Goal: Task Accomplishment & Management: Use online tool/utility

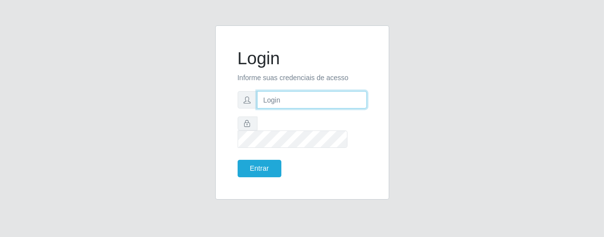
click at [271, 108] on input "text" at bounding box center [312, 99] width 110 height 17
type input "[PERSON_NAME]"
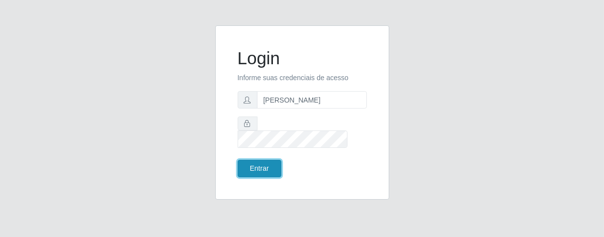
click at [275, 162] on button "Entrar" at bounding box center [260, 168] width 44 height 17
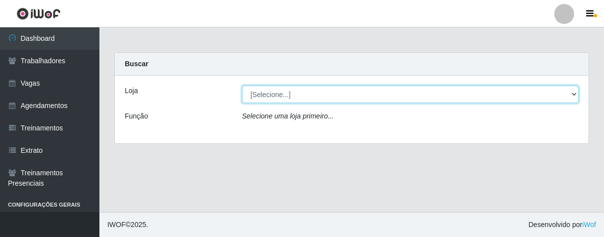
click at [573, 97] on select "[Selecione...] Superbox [GEOGRAPHIC_DATA] - Bessa" at bounding box center [410, 94] width 337 height 17
select select "206"
click at [242, 86] on select "[Selecione...] Superbox [GEOGRAPHIC_DATA] - Bessa" at bounding box center [410, 94] width 337 height 17
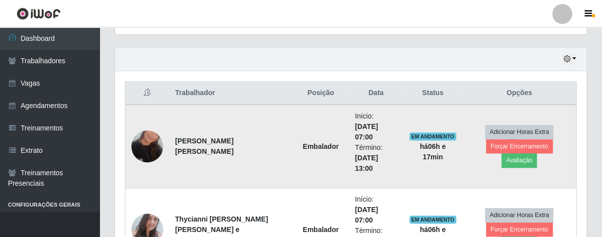
scroll to position [386, 0]
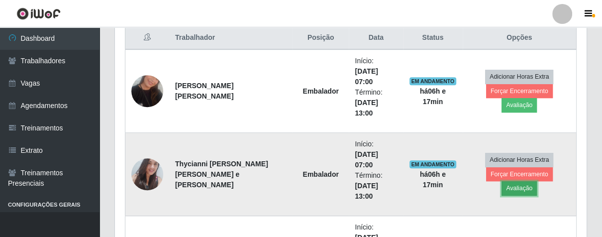
click at [536, 181] on button "Avaliação" at bounding box center [518, 188] width 35 height 14
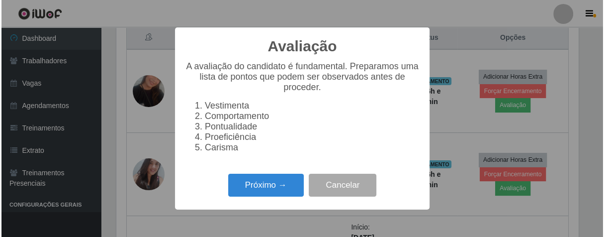
scroll to position [206, 465]
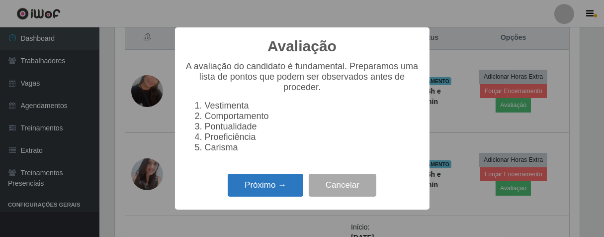
click at [258, 184] on button "Próximo →" at bounding box center [266, 185] width 76 height 23
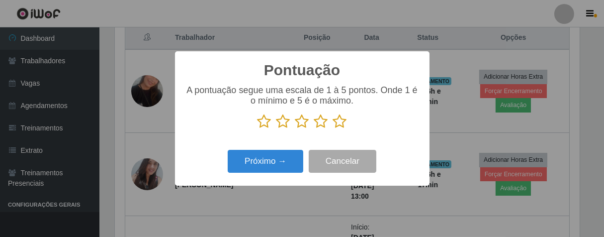
click at [340, 121] on icon at bounding box center [340, 121] width 14 height 15
click at [333, 129] on input "radio" at bounding box center [333, 129] width 0 height 0
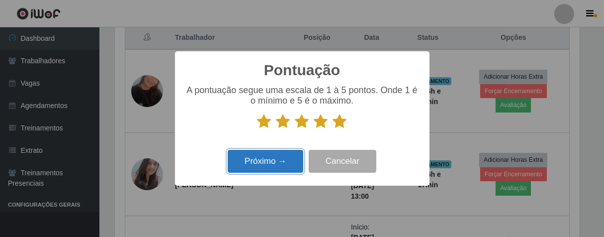
click at [264, 169] on button "Próximo →" at bounding box center [266, 161] width 76 height 23
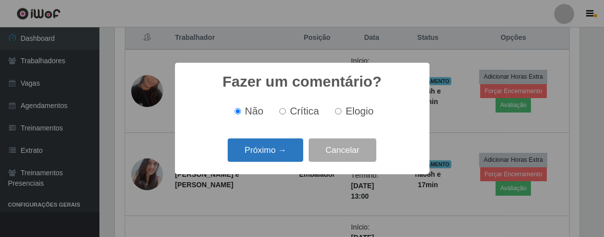
click at [284, 150] on button "Próximo →" at bounding box center [266, 149] width 76 height 23
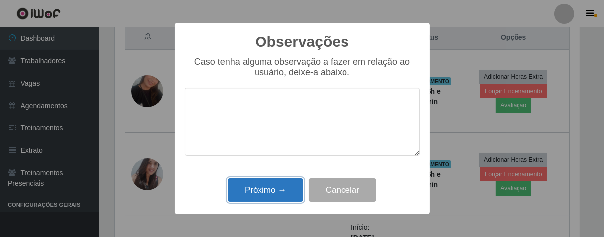
click at [268, 192] on button "Próximo →" at bounding box center [266, 189] width 76 height 23
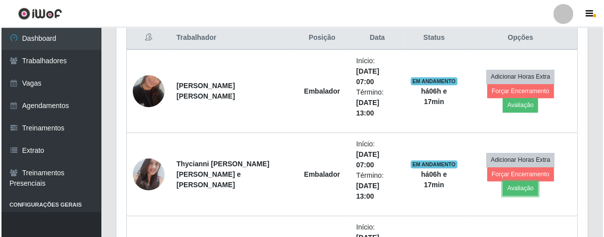
scroll to position [206, 471]
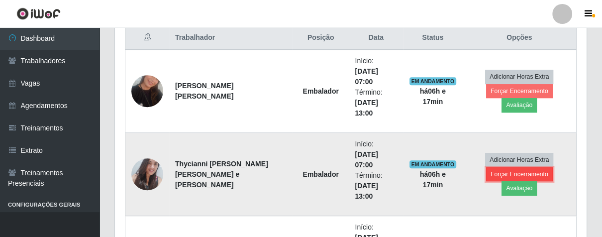
click at [493, 181] on button "Forçar Encerramento" at bounding box center [519, 174] width 67 height 14
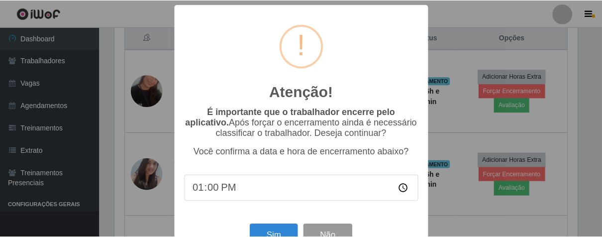
scroll to position [34, 0]
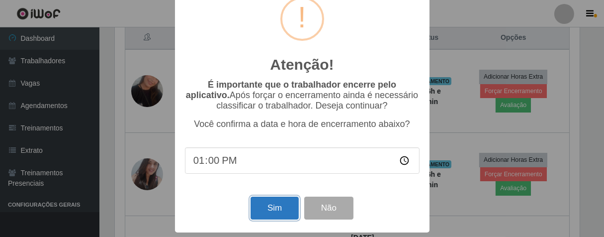
click at [274, 206] on button "Sim" at bounding box center [275, 207] width 48 height 23
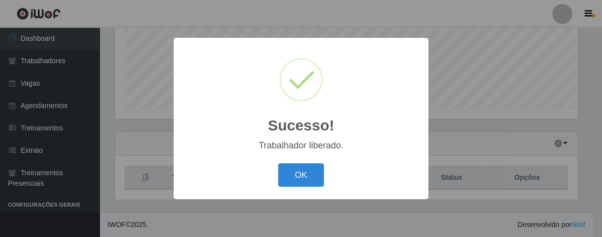
scroll to position [206, 465]
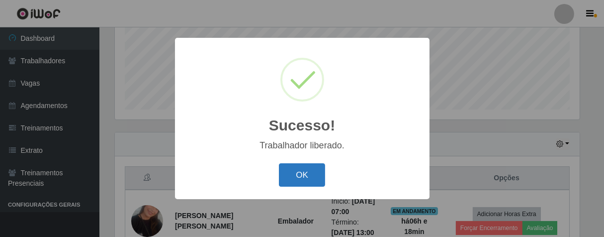
click at [310, 169] on button "OK" at bounding box center [302, 174] width 46 height 23
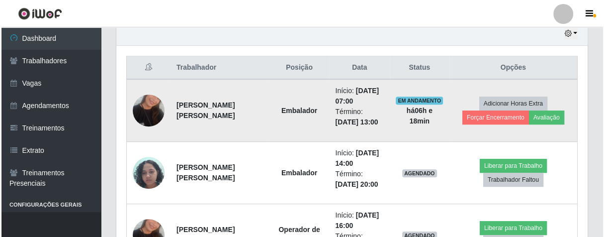
scroll to position [301, 0]
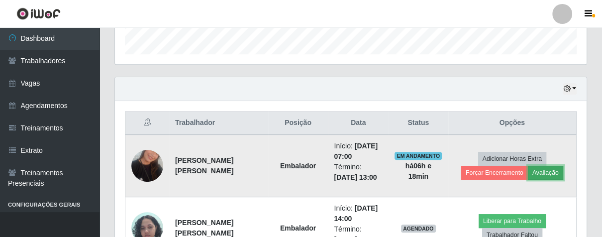
click at [545, 170] on button "Avaliação" at bounding box center [545, 173] width 35 height 14
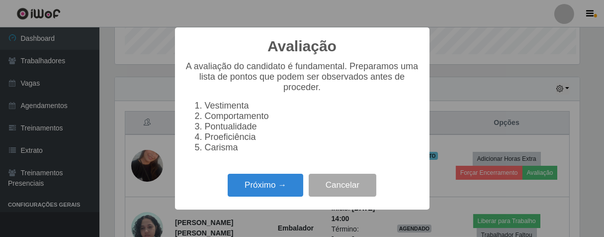
scroll to position [206, 465]
click at [271, 192] on button "Próximo →" at bounding box center [266, 185] width 76 height 23
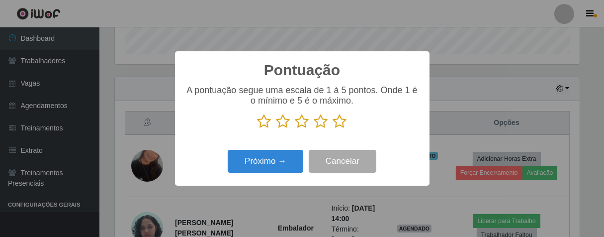
scroll to position [497008, 496749]
click at [338, 124] on icon at bounding box center [340, 121] width 14 height 15
click at [333, 129] on input "radio" at bounding box center [333, 129] width 0 height 0
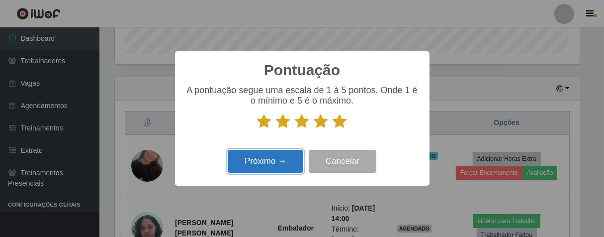
click at [278, 157] on button "Próximo →" at bounding box center [266, 161] width 76 height 23
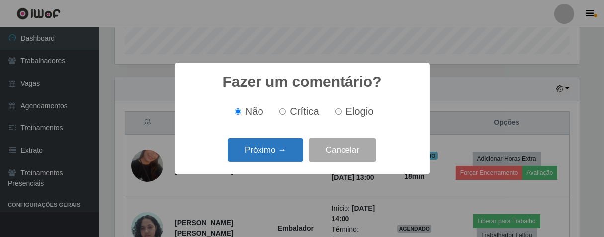
click at [282, 149] on button "Próximo →" at bounding box center [266, 149] width 76 height 23
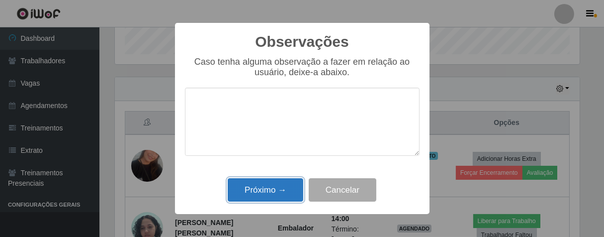
click at [279, 187] on button "Próximo →" at bounding box center [266, 189] width 76 height 23
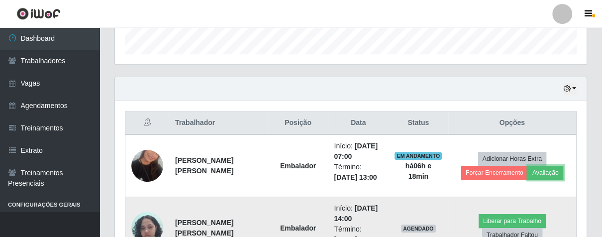
scroll to position [206, 471]
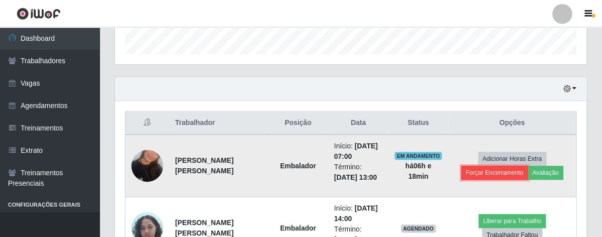
click at [486, 178] on button "Forçar Encerramento" at bounding box center [494, 173] width 67 height 14
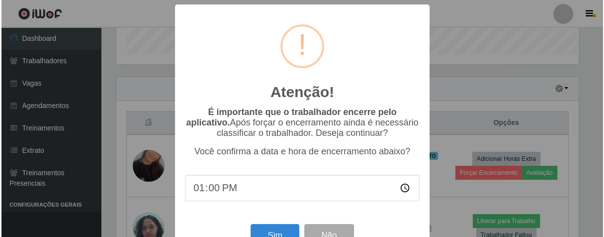
scroll to position [0, 0]
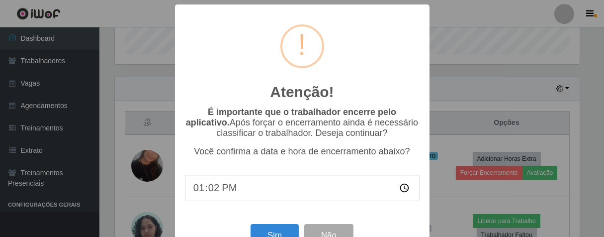
type input "13:20"
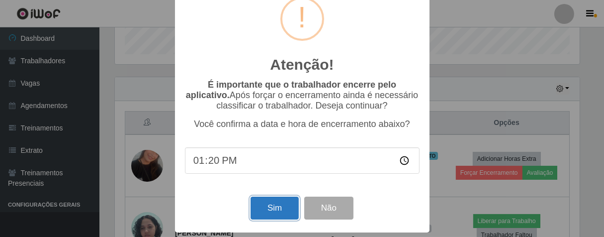
click at [269, 198] on button "Sim" at bounding box center [275, 207] width 48 height 23
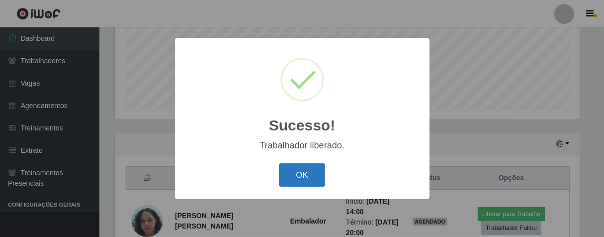
click at [293, 171] on button "OK" at bounding box center [302, 174] width 46 height 23
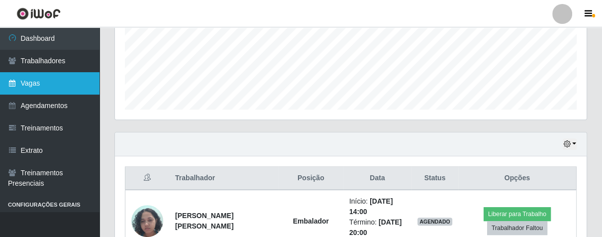
click at [10, 82] on icon at bounding box center [12, 83] width 9 height 7
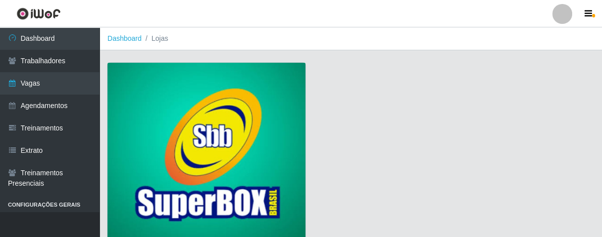
click at [150, 100] on img at bounding box center [206, 153] width 198 height 180
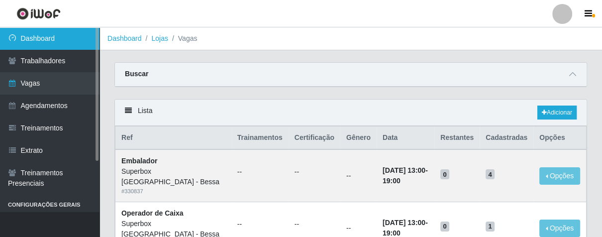
click at [81, 31] on link "Dashboard" at bounding box center [49, 38] width 99 height 22
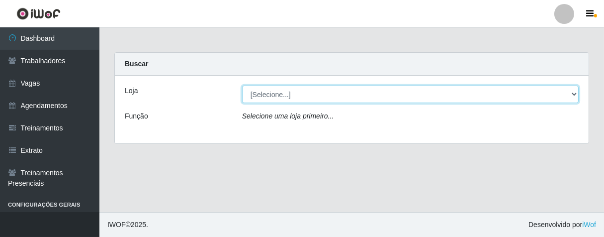
click at [573, 94] on select "[Selecione...] Superbox [GEOGRAPHIC_DATA] - Bessa" at bounding box center [410, 94] width 337 height 17
select select "206"
click at [242, 86] on select "[Selecione...] Superbox [GEOGRAPHIC_DATA] - Bessa" at bounding box center [410, 94] width 337 height 17
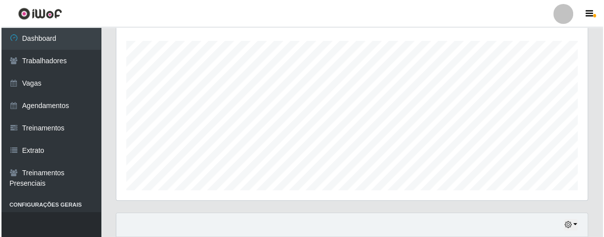
scroll to position [386, 0]
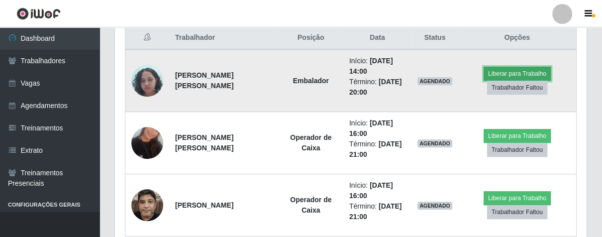
click at [538, 71] on button "Liberar para Trabalho" at bounding box center [516, 74] width 67 height 14
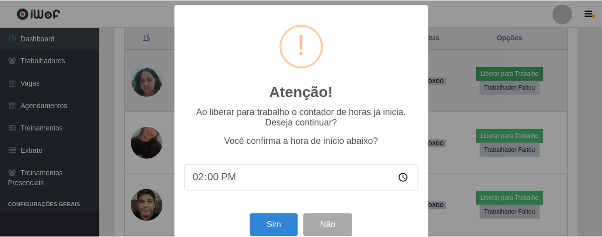
scroll to position [206, 465]
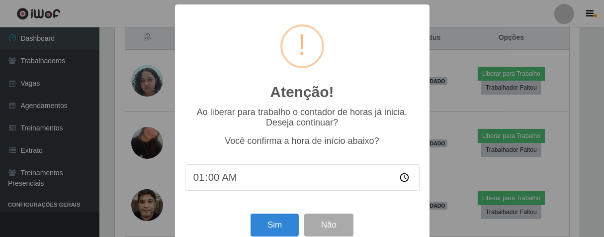
type input "14:00"
click at [252, 227] on button "Sim" at bounding box center [275, 224] width 48 height 23
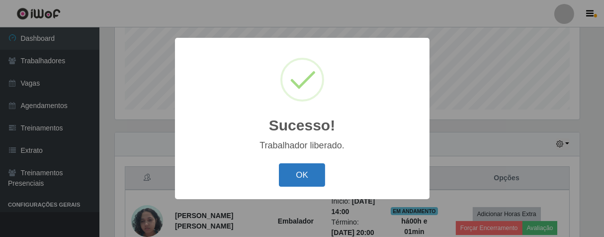
click at [308, 180] on button "OK" at bounding box center [302, 174] width 46 height 23
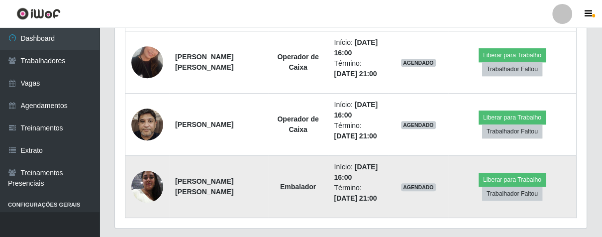
scroll to position [357, 0]
